Goal: Find specific fact: Find specific fact

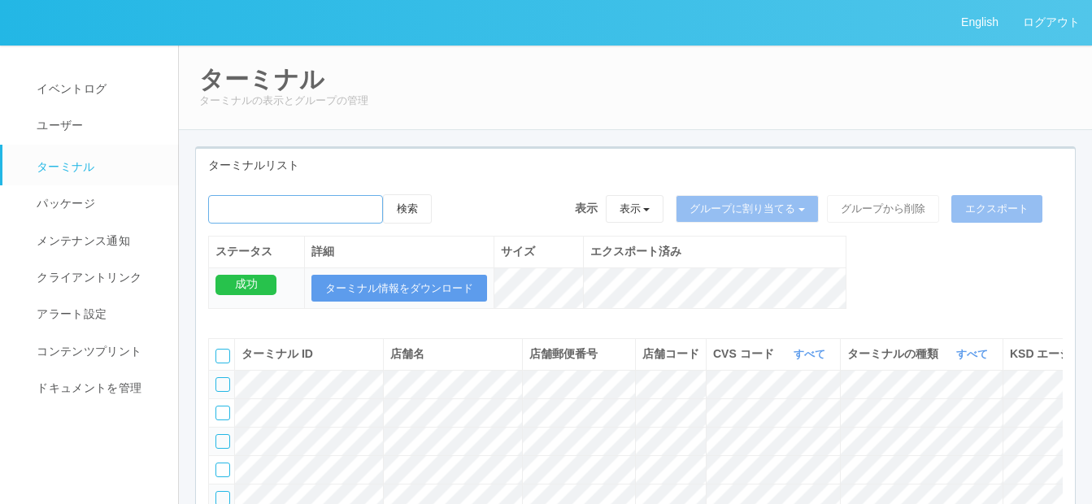
click at [261, 211] on input "emailSearch" at bounding box center [295, 209] width 175 height 28
paste input "函館[PERSON_NAME]"
type input "函館[PERSON_NAME]"
click at [419, 211] on button "検索" at bounding box center [407, 208] width 49 height 29
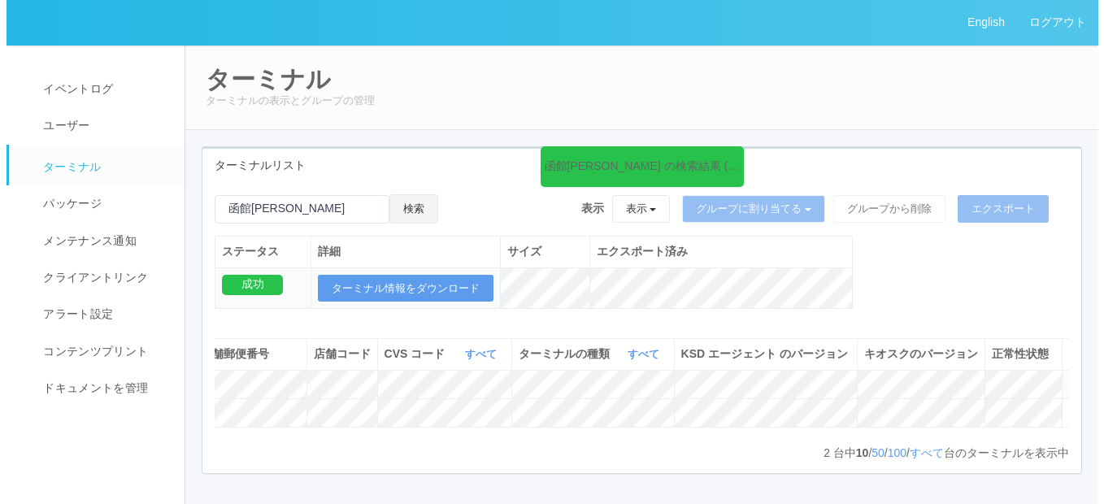
scroll to position [0, 351]
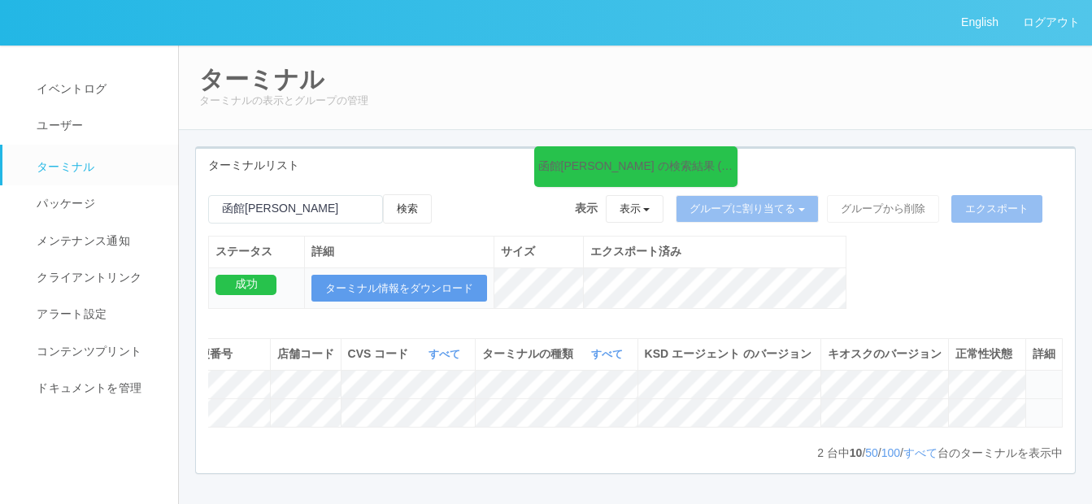
click at [1032, 406] on icon at bounding box center [1032, 406] width 0 height 0
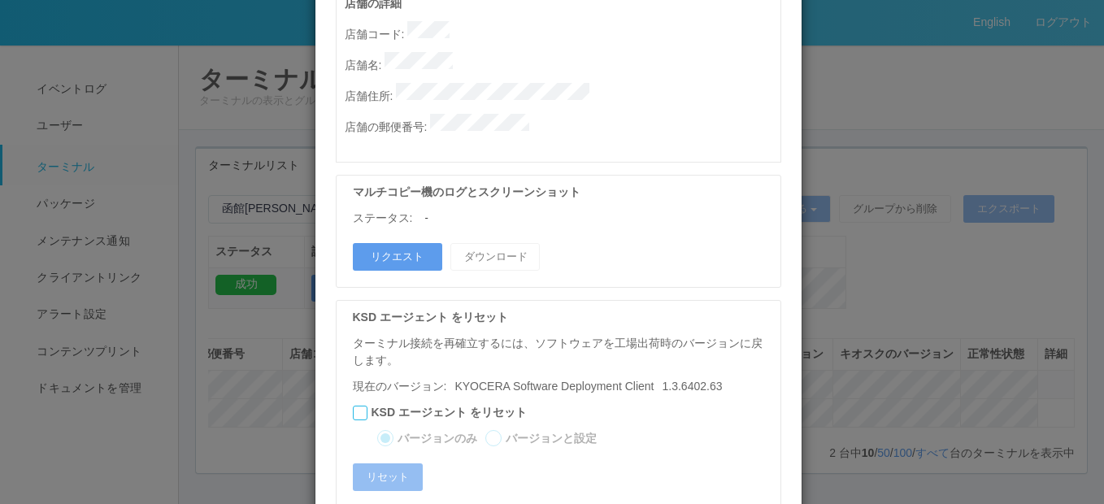
scroll to position [789, 0]
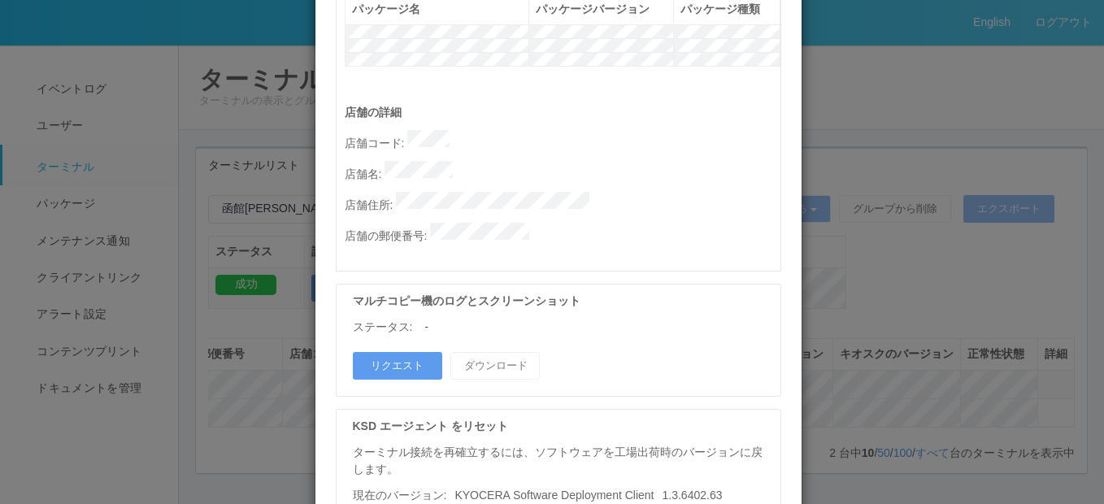
click at [546, 223] on p "店舗の郵便番号 :" at bounding box center [563, 234] width 436 height 22
drag, startPoint x: 546, startPoint y: 198, endPoint x: 638, endPoint y: 204, distance: 92.1
click at [638, 223] on p "店舗の郵便番号 :" at bounding box center [563, 234] width 436 height 22
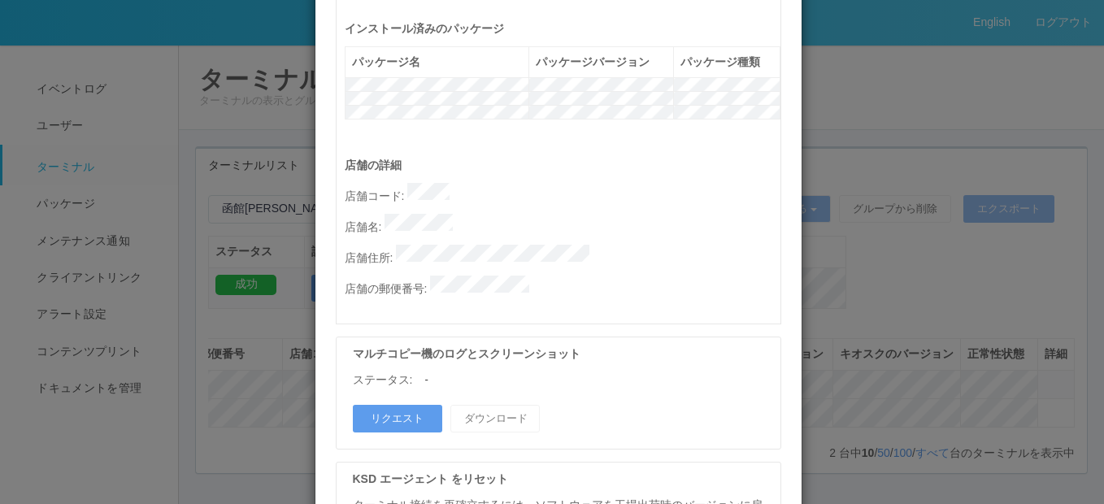
scroll to position [707, 0]
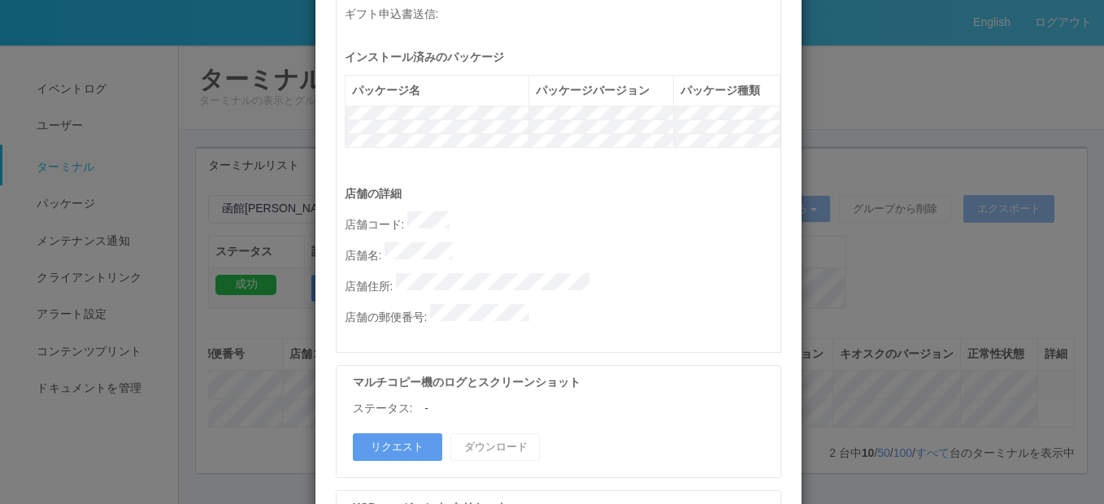
drag, startPoint x: 425, startPoint y: 280, endPoint x: 545, endPoint y: 285, distance: 120.4
click at [545, 304] on p "店舗の郵便番号 :" at bounding box center [563, 315] width 436 height 22
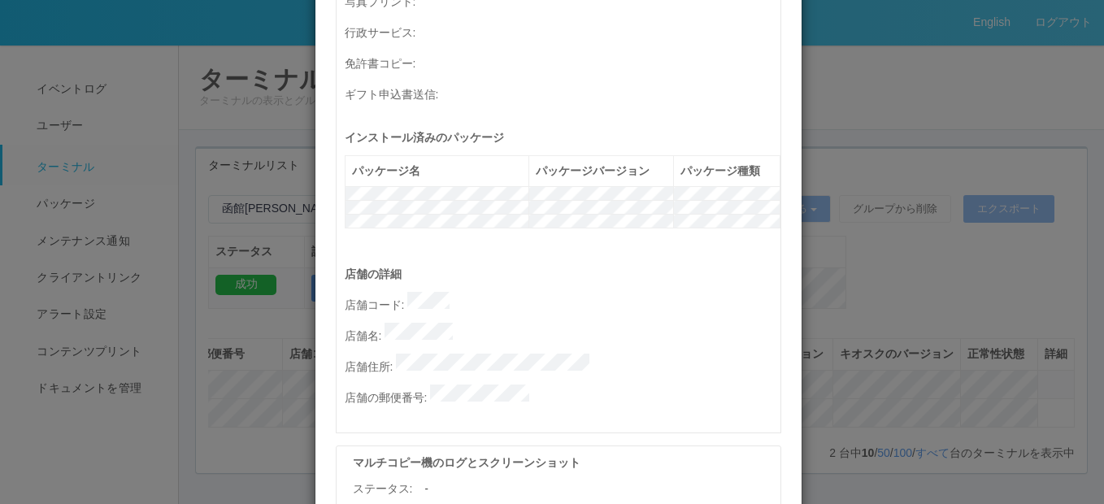
scroll to position [626, 0]
click at [529, 385] on p "店舗の郵便番号 :" at bounding box center [563, 396] width 436 height 22
click at [532, 385] on p "店舗の郵便番号 :" at bounding box center [563, 396] width 436 height 22
